Goal: Information Seeking & Learning: Learn about a topic

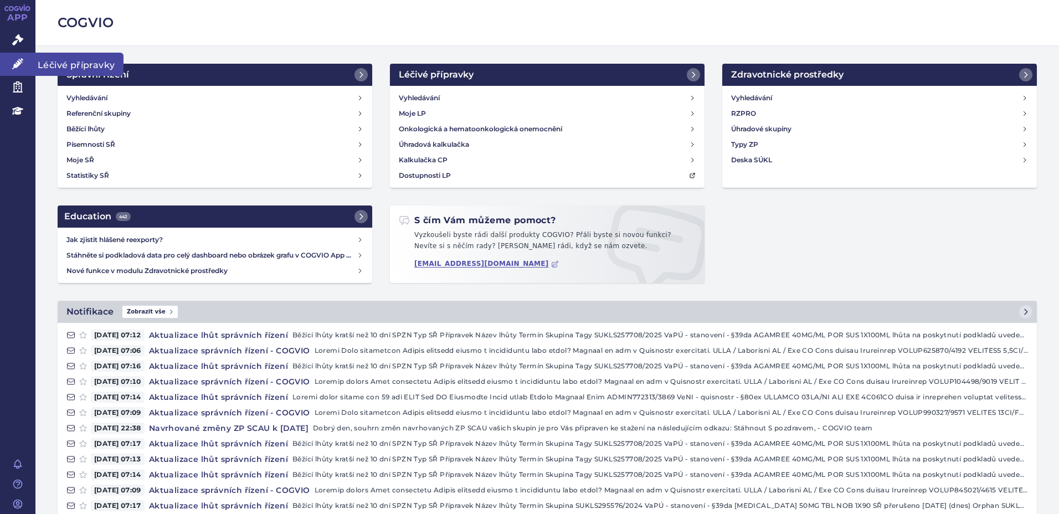
click at [91, 65] on span "Léčivé přípravky" at bounding box center [79, 64] width 88 height 23
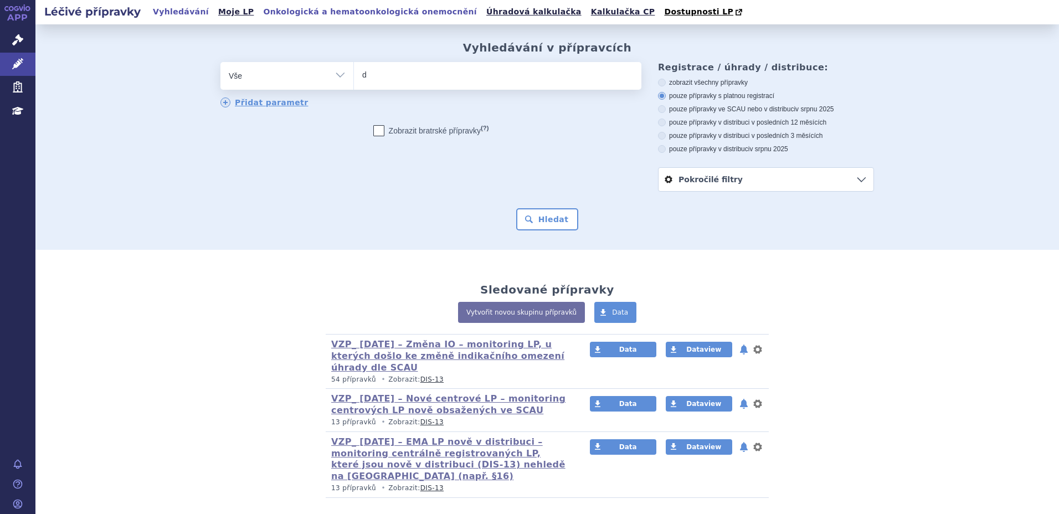
type input "dax"
type input "daxa"
type input "daxanl"
type input "daxanlo"
select select "daxanlo"
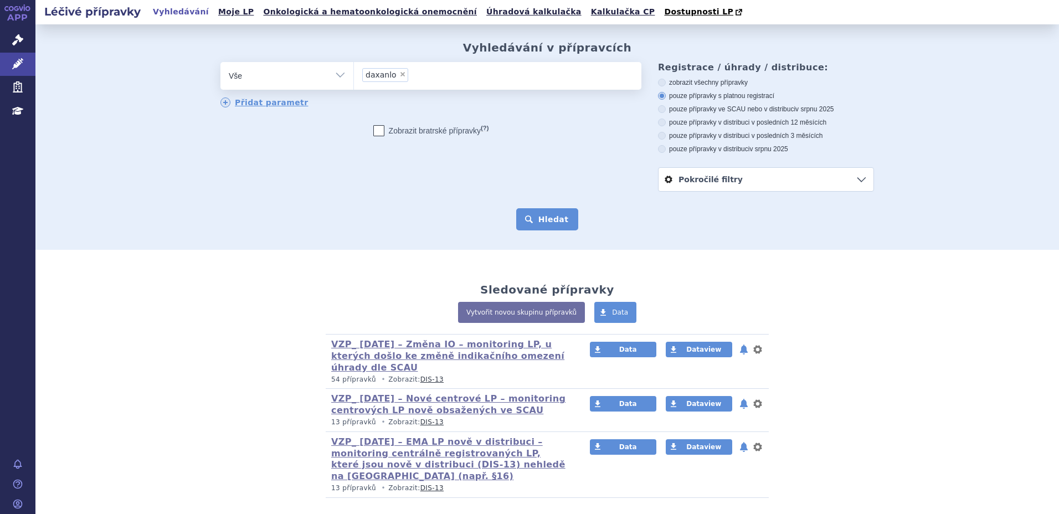
click at [541, 223] on button "Hledat" at bounding box center [547, 219] width 63 height 22
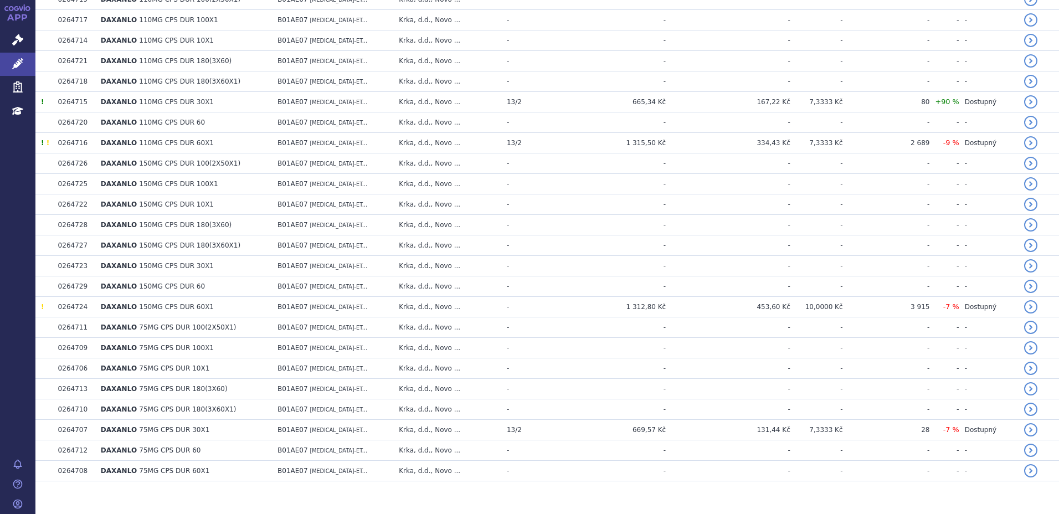
scroll to position [352, 0]
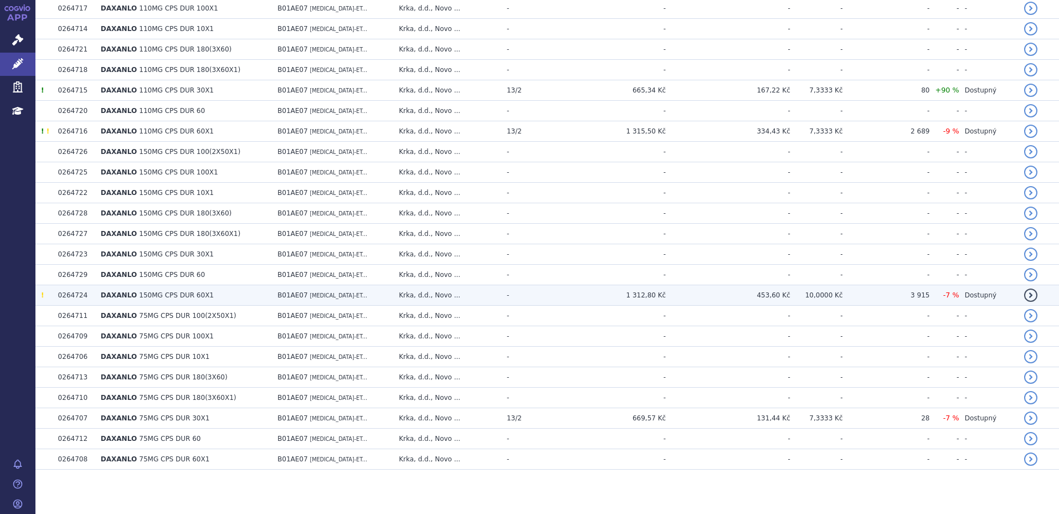
click at [203, 291] on td "DAXANLO 150MG CPS DUR 60X1" at bounding box center [183, 295] width 177 height 20
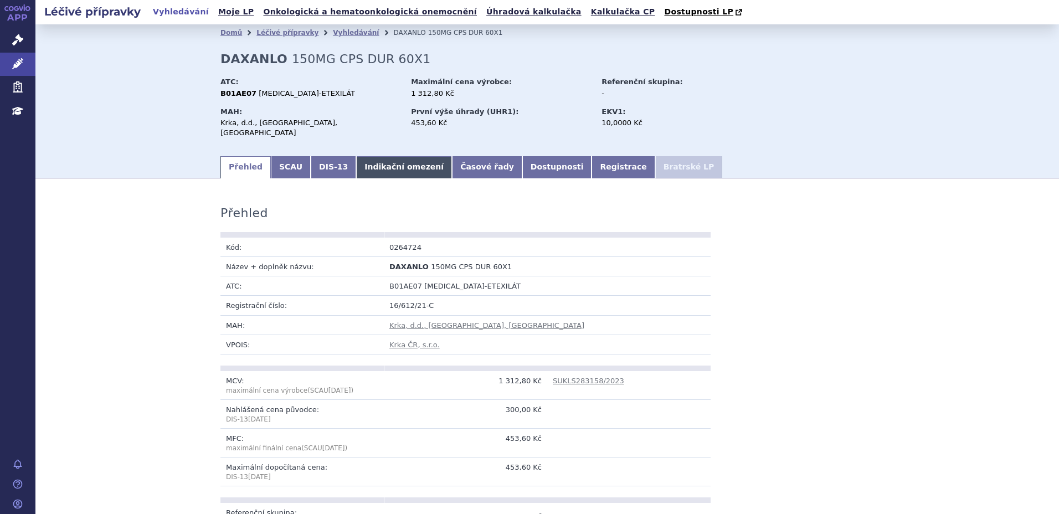
click at [385, 159] on link "Indikační omezení" at bounding box center [404, 167] width 96 height 22
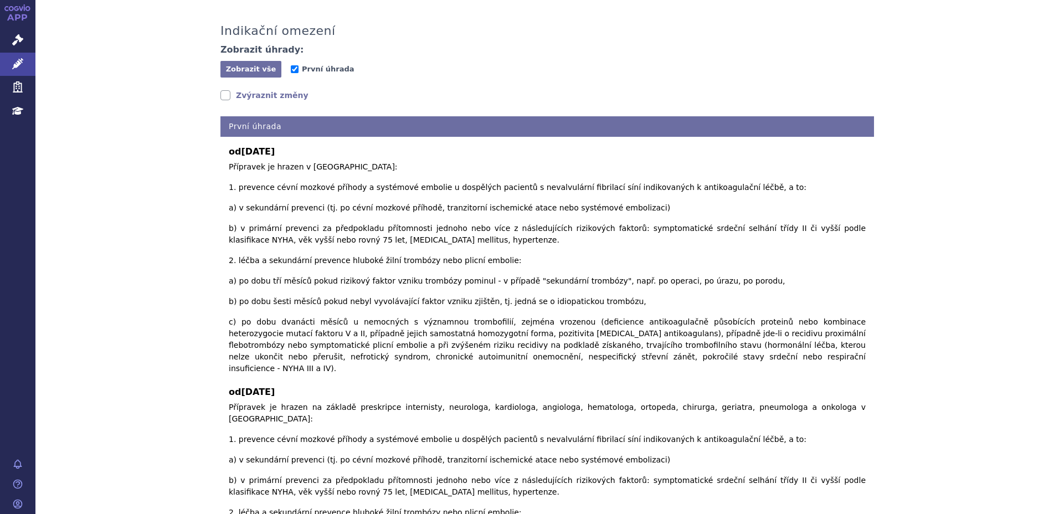
scroll to position [221, 0]
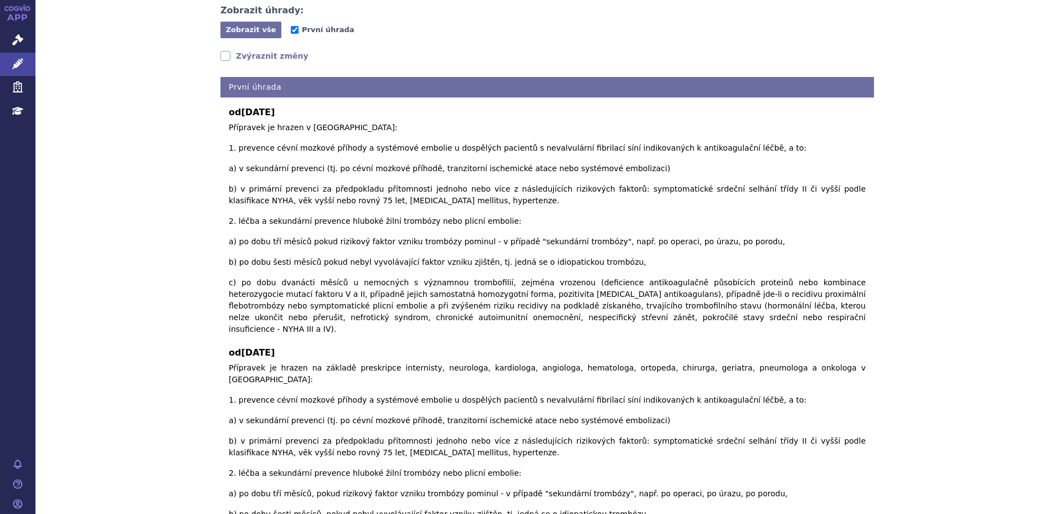
click at [249, 50] on link "Zvýraznit změny" at bounding box center [264, 55] width 88 height 11
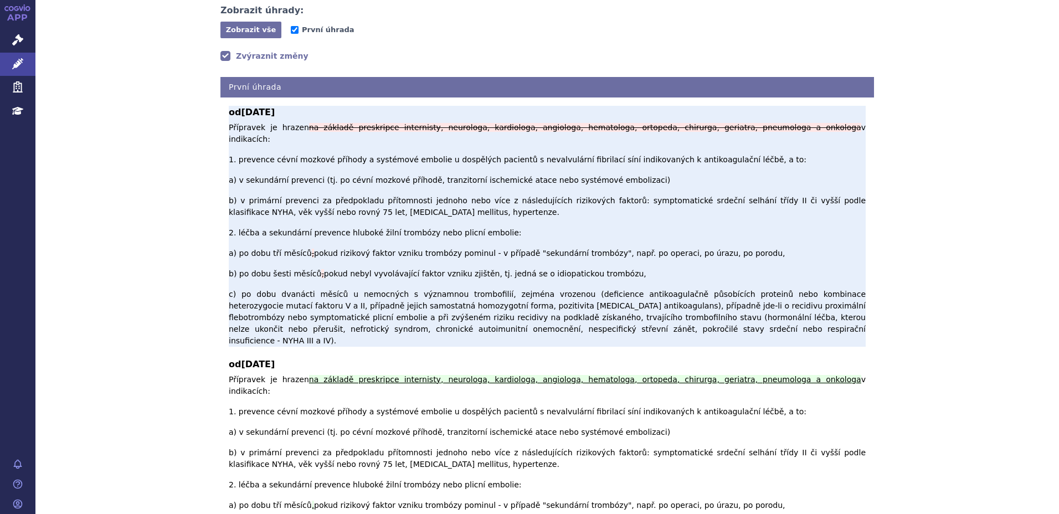
drag, startPoint x: 292, startPoint y: 117, endPoint x: 748, endPoint y: 122, distance: 456.8
click at [748, 122] on p "Přípravek je hrazen na základě preskripce internisty, neurologa, kardiologa, an…" at bounding box center [547, 234] width 637 height 225
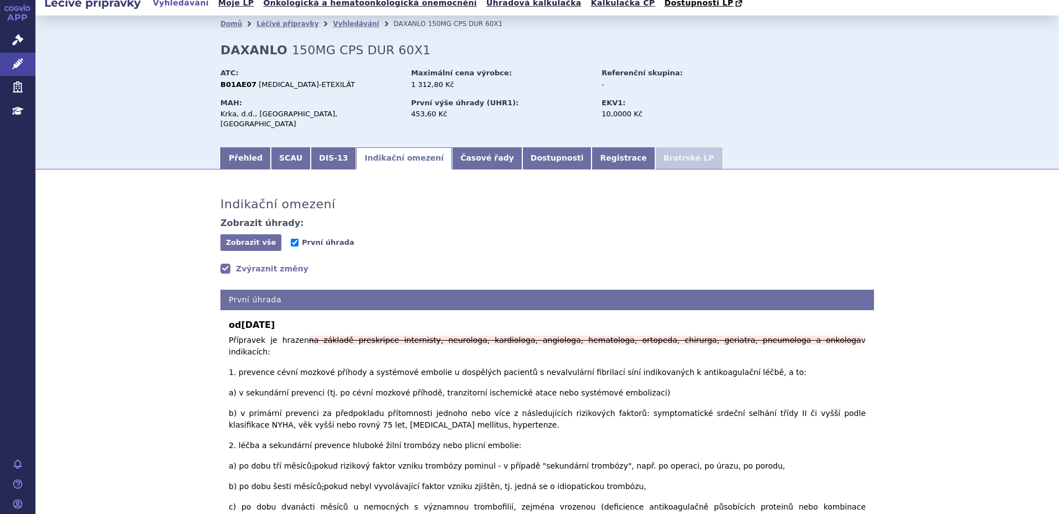
scroll to position [0, 0]
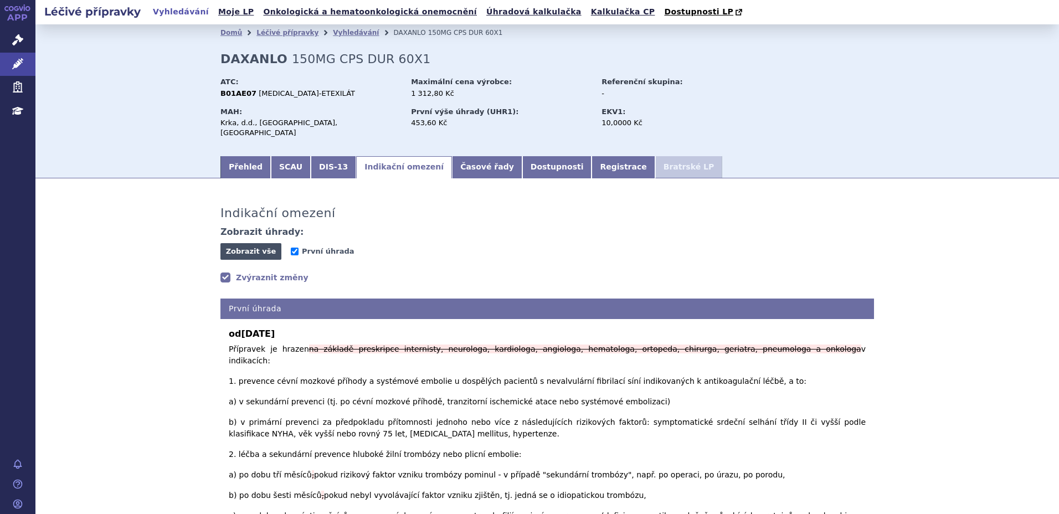
click at [257, 247] on span "Zobrazit vše" at bounding box center [251, 251] width 50 height 8
click at [271, 156] on link "SCAU" at bounding box center [291, 167] width 40 height 22
